Goal: Information Seeking & Learning: Check status

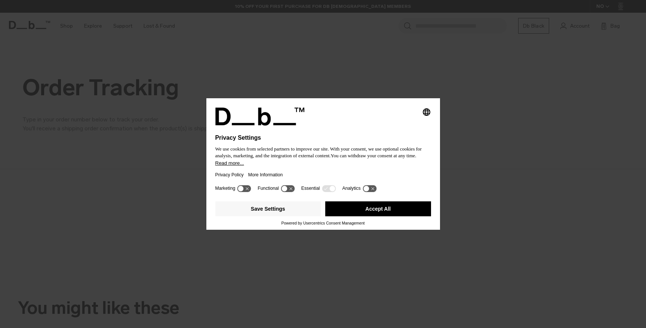
click at [382, 209] on button "Accept All" at bounding box center [378, 208] width 106 height 15
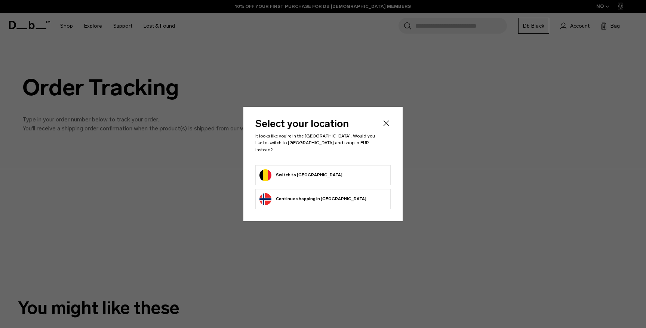
click at [312, 172] on form "Switch to [GEOGRAPHIC_DATA]" at bounding box center [322, 175] width 127 height 12
click at [299, 171] on button "Switch to [GEOGRAPHIC_DATA]" at bounding box center [300, 175] width 83 height 12
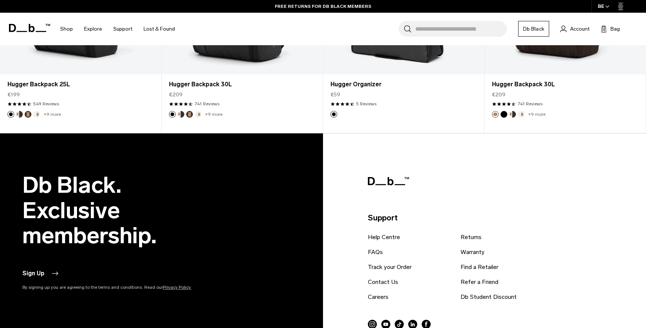
scroll to position [718, 0]
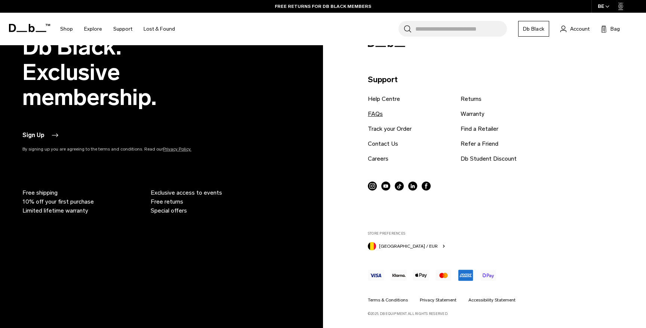
click at [378, 110] on link "FAQs" at bounding box center [375, 114] width 15 height 9
